Goal: Information Seeking & Learning: Learn about a topic

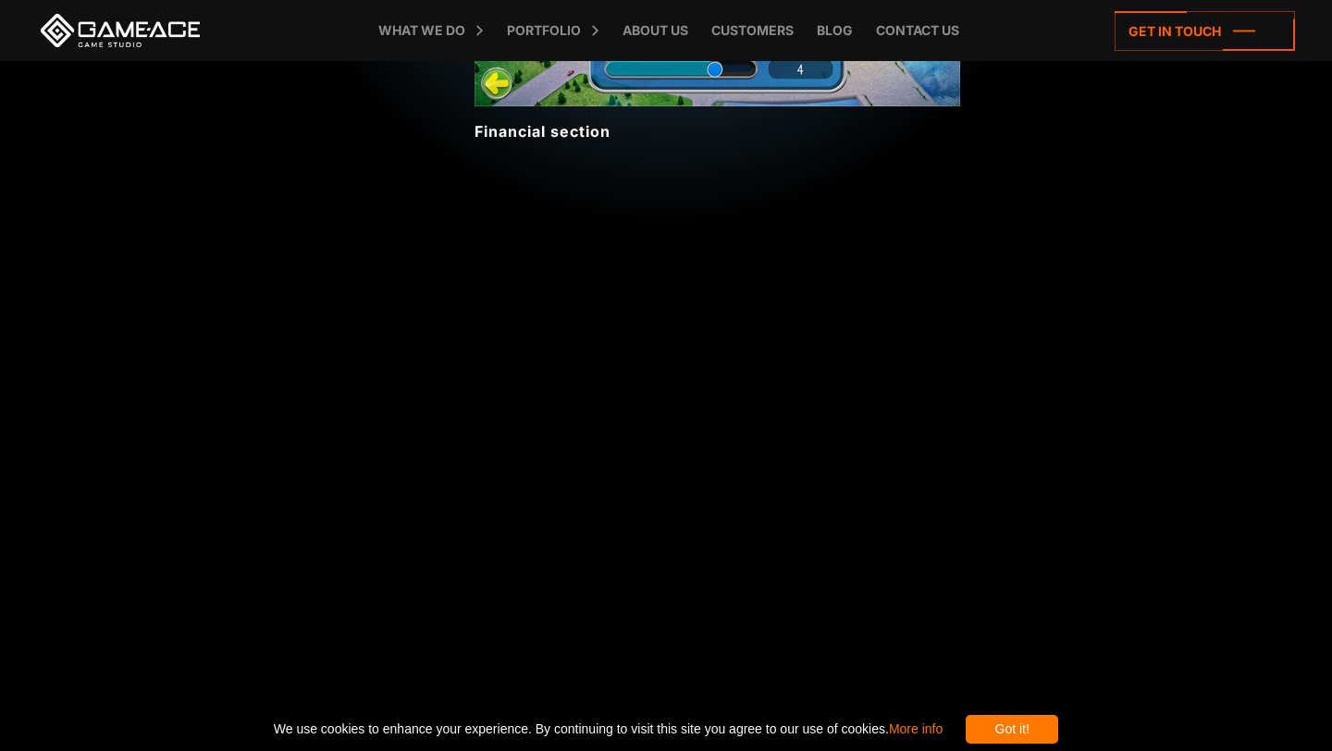
scroll to position [4911, 0]
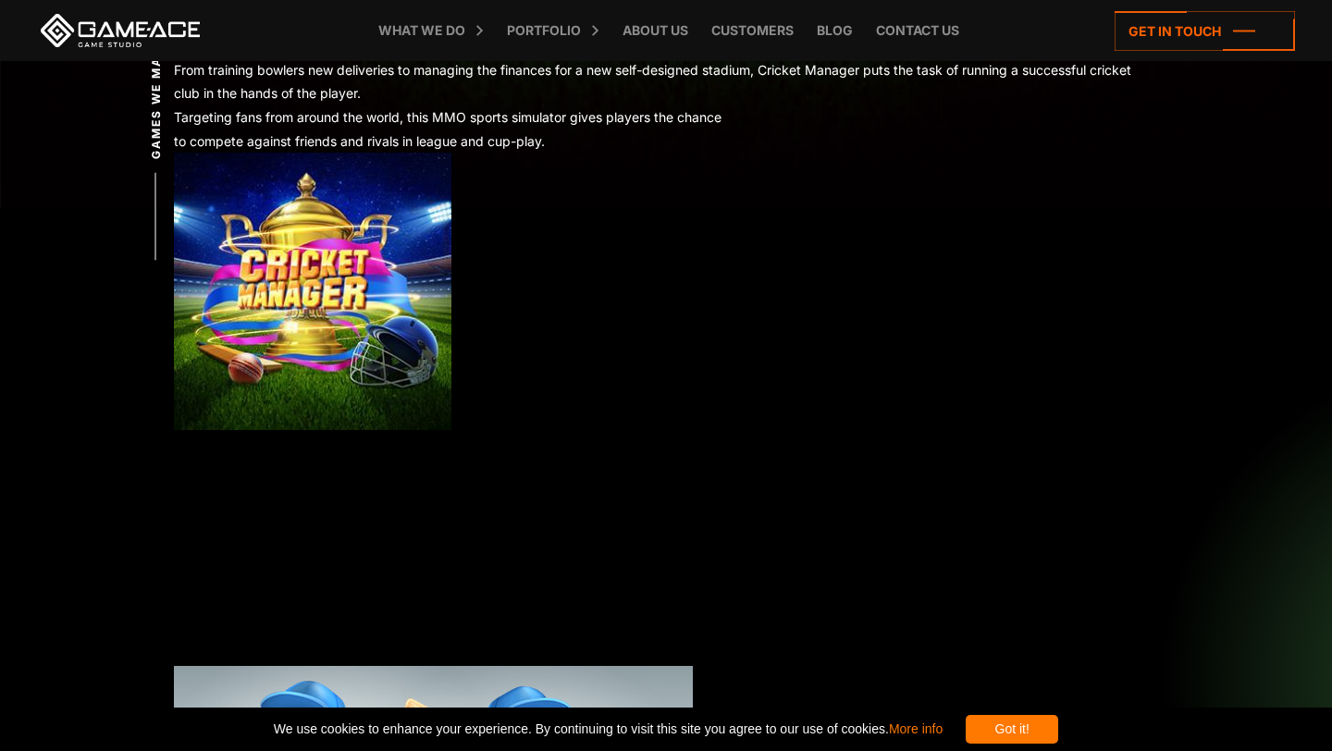
scroll to position [0, 0]
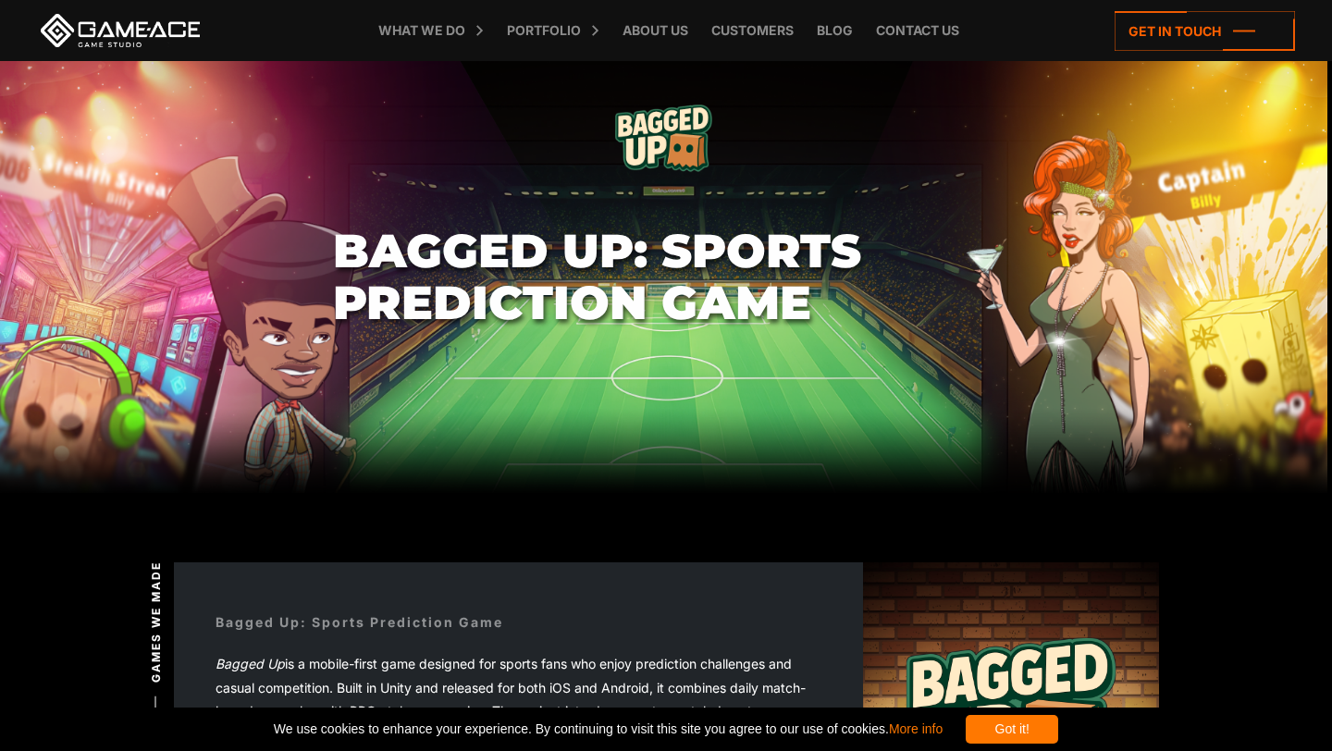
click at [575, 411] on section "Bagged Up: Sports Prediction Game" at bounding box center [666, 277] width 1332 height 432
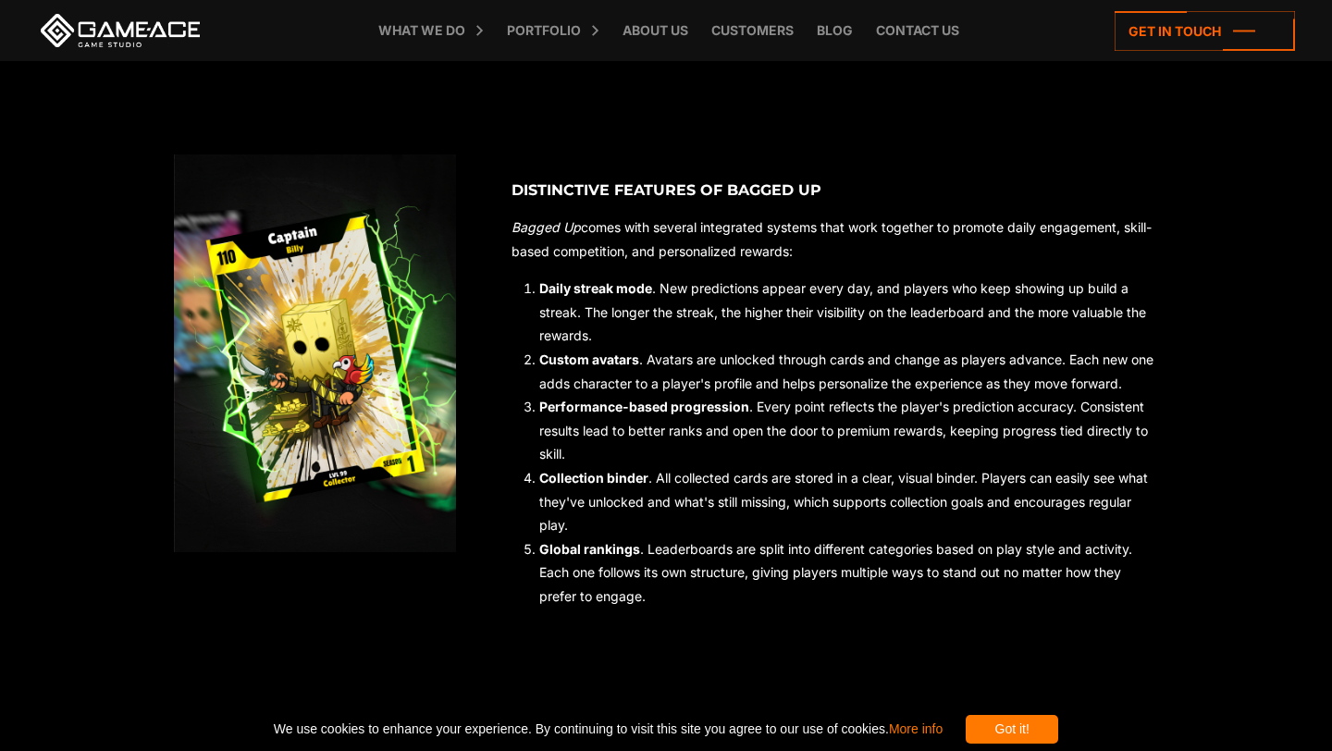
scroll to position [1267, 0]
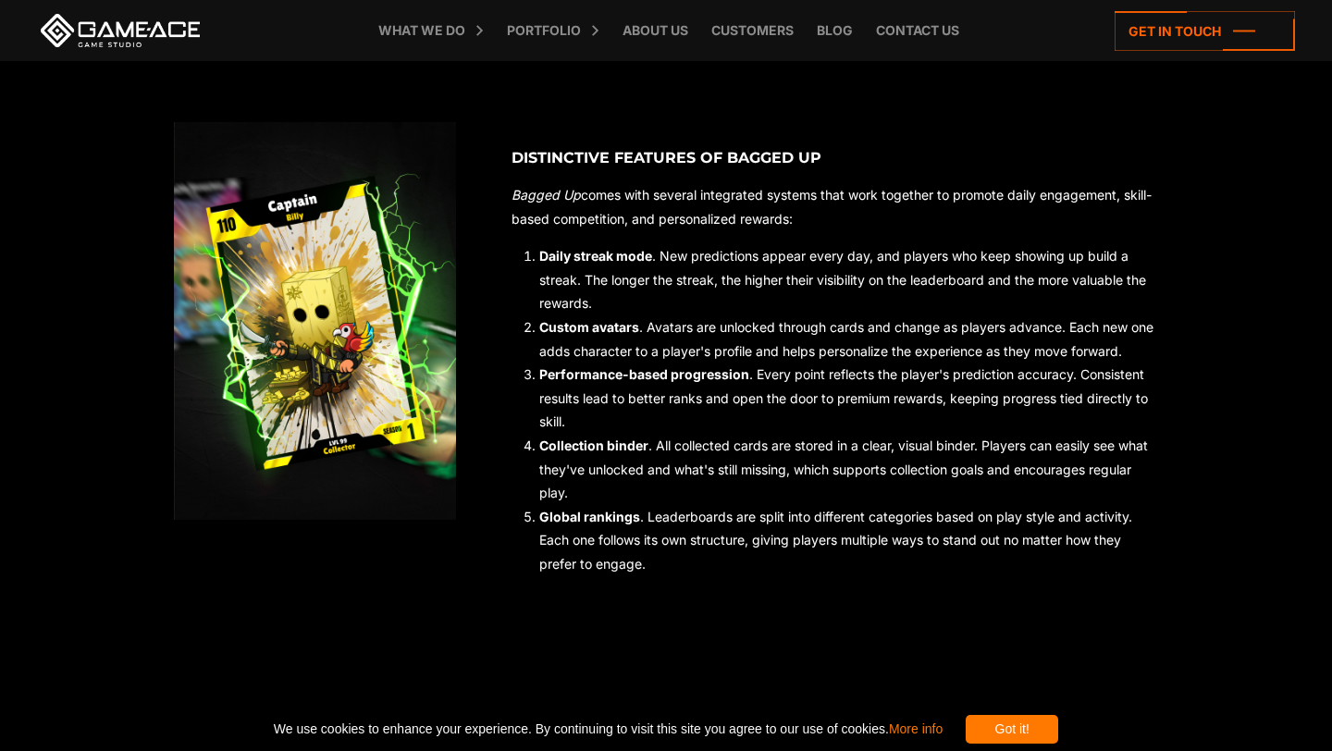
click at [317, 336] on img at bounding box center [315, 321] width 282 height 398
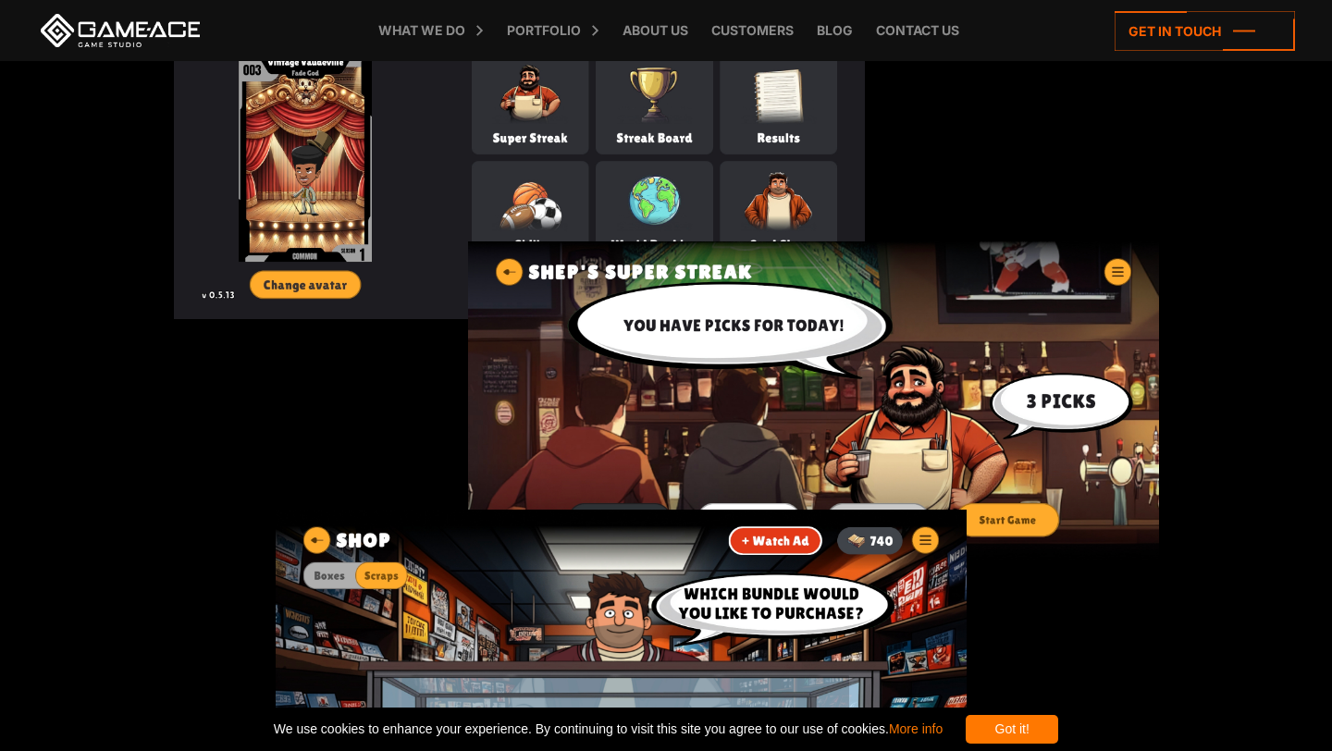
scroll to position [1654, 0]
